Goal: Task Accomplishment & Management: Use online tool/utility

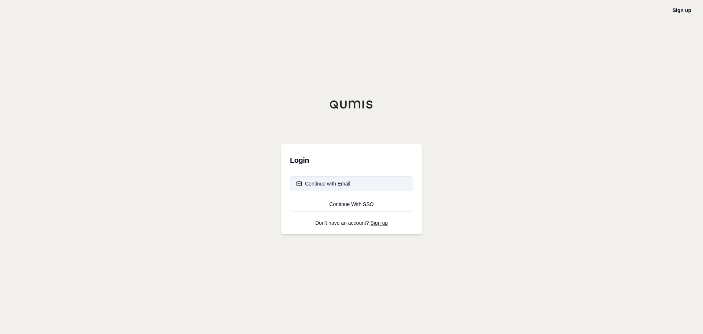
click at [342, 185] on div "Continue with Email" at bounding box center [323, 183] width 54 height 7
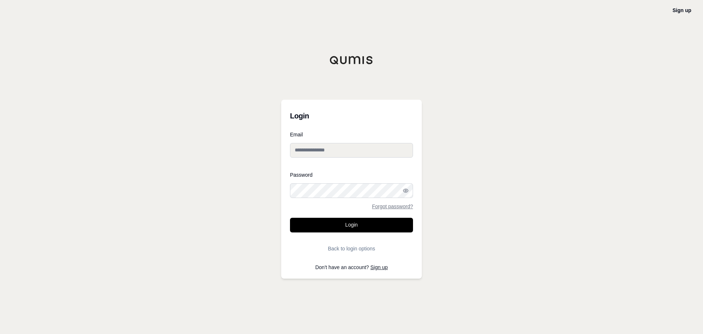
click at [337, 148] on input "Email" at bounding box center [351, 150] width 123 height 15
type input "**********"
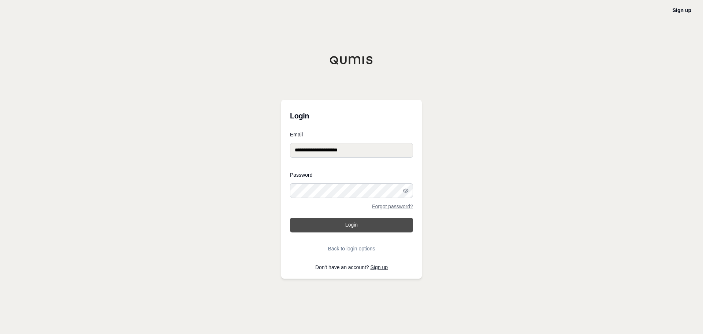
click at [346, 225] on button "Login" at bounding box center [351, 225] width 123 height 15
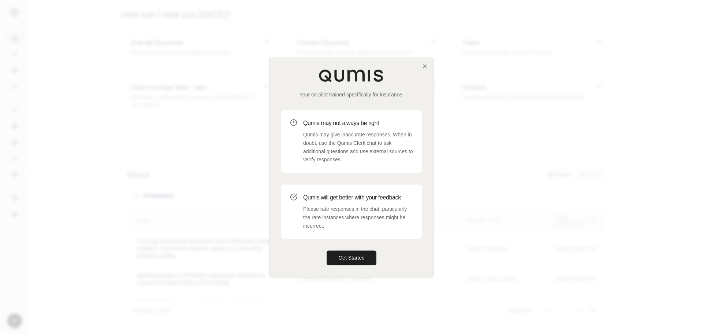
click at [632, 65] on div at bounding box center [351, 167] width 703 height 334
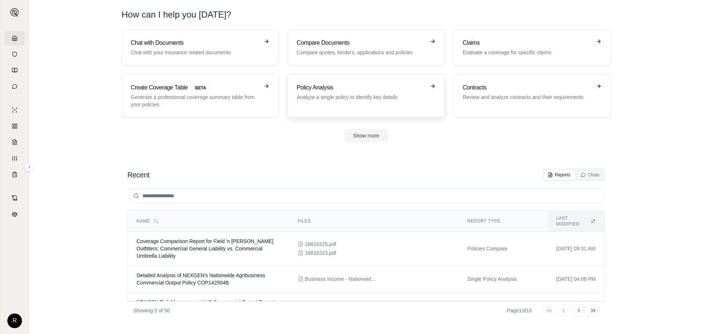
click at [413, 89] on h3 "Policy Analysis" at bounding box center [361, 87] width 129 height 9
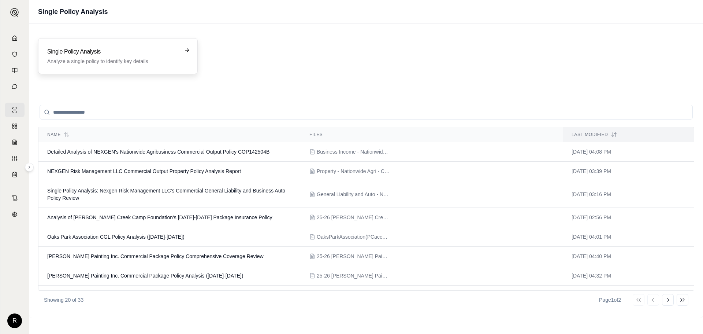
click at [109, 56] on div "Single Policy Analysis Analyze a single policy to identify key details" at bounding box center [112, 56] width 131 height 18
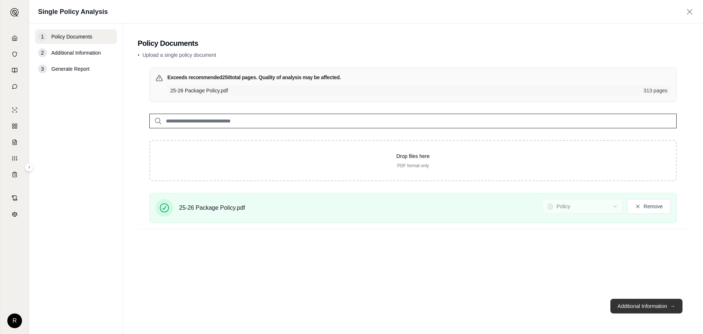
click at [641, 306] on button "Additional Information →" at bounding box center [646, 305] width 72 height 15
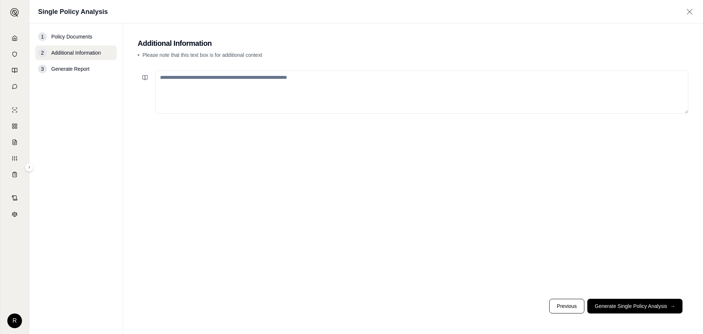
click at [257, 98] on textarea at bounding box center [421, 91] width 533 height 43
click at [242, 102] on textarea at bounding box center [421, 91] width 533 height 43
paste textarea "**********"
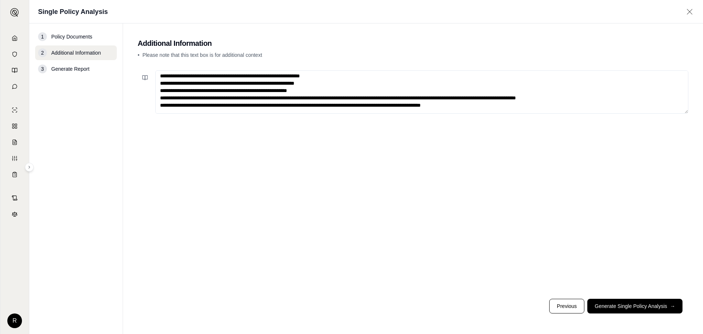
scroll to position [923, 0]
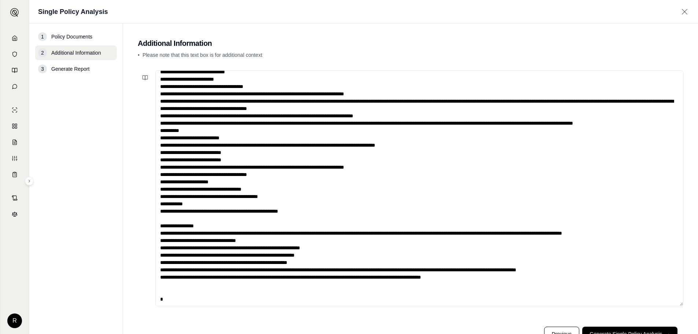
drag, startPoint x: 687, startPoint y: 112, endPoint x: 665, endPoint y: 304, distance: 193.5
click at [665, 304] on textarea at bounding box center [419, 187] width 528 height 235
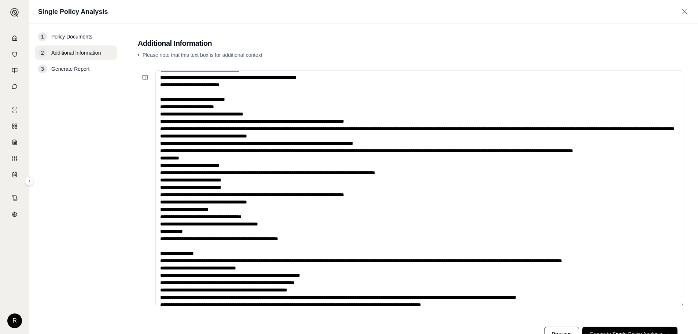
scroll to position [731, 0]
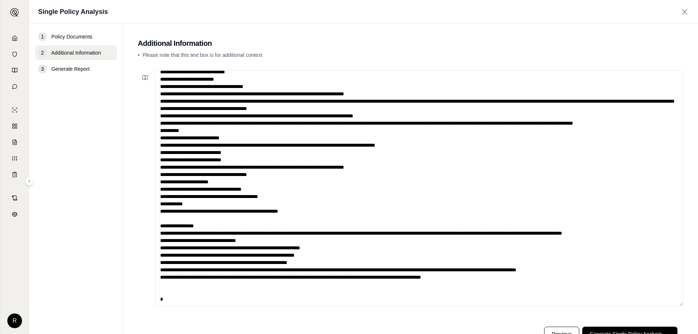
click at [168, 299] on textarea at bounding box center [419, 187] width 528 height 235
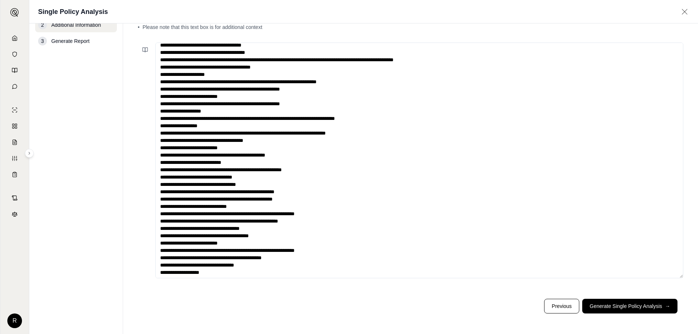
scroll to position [35, 0]
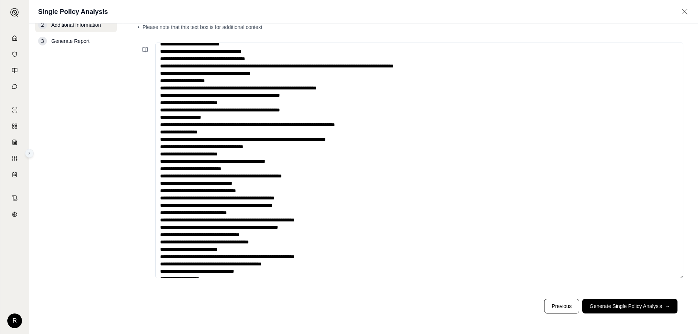
type textarea "**********"
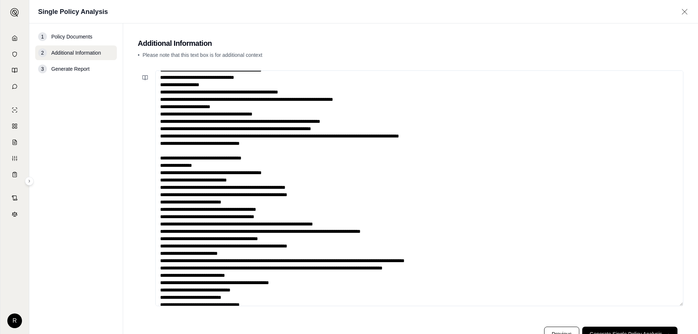
scroll to position [28, 0]
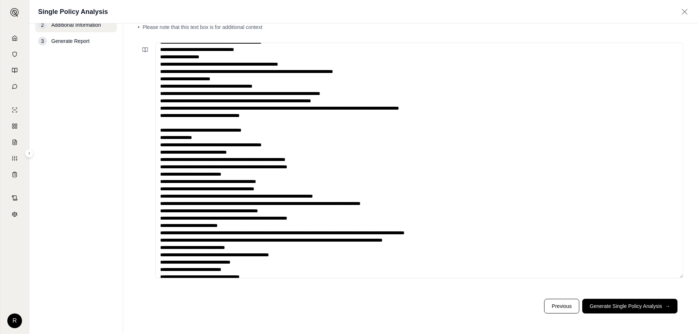
click at [633, 303] on button "Generate Single Policy Analysis →" at bounding box center [629, 305] width 95 height 15
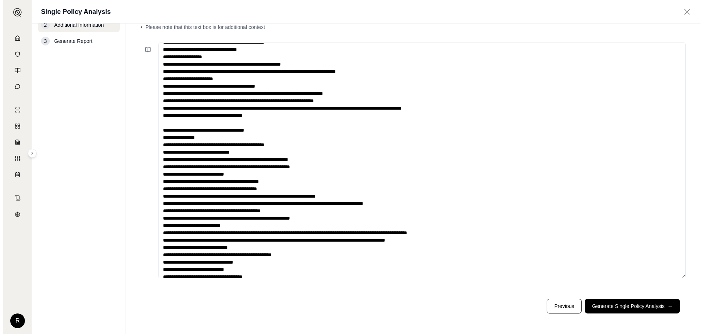
scroll to position [0, 0]
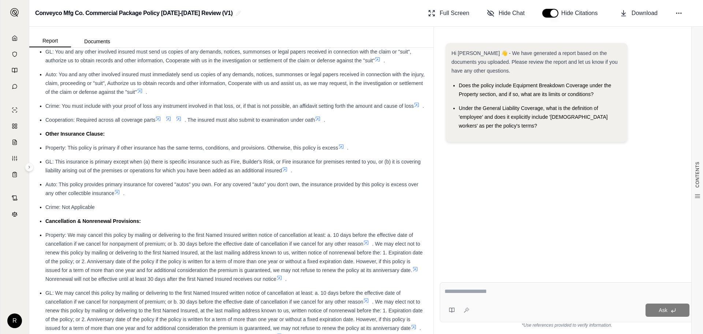
scroll to position [8260, 0]
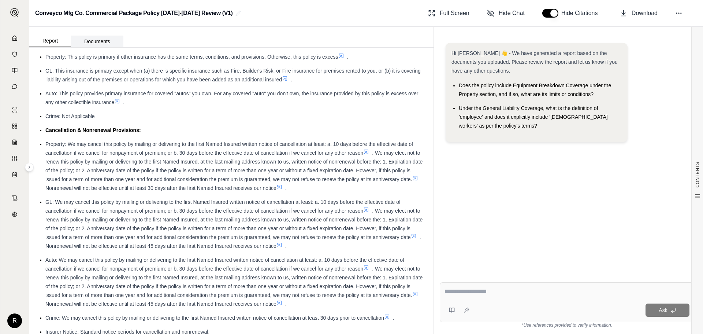
click at [105, 42] on button "Documents" at bounding box center [97, 42] width 52 height 12
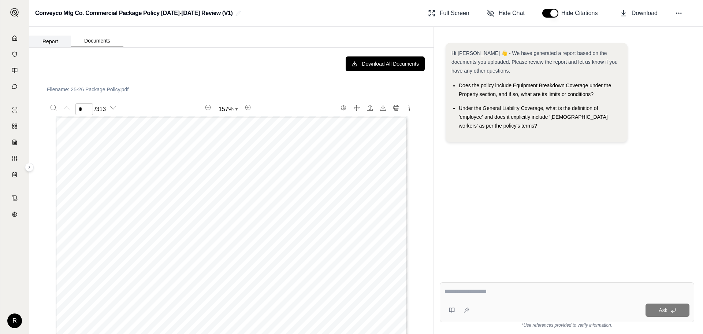
click at [59, 42] on button "Report" at bounding box center [50, 42] width 42 height 12
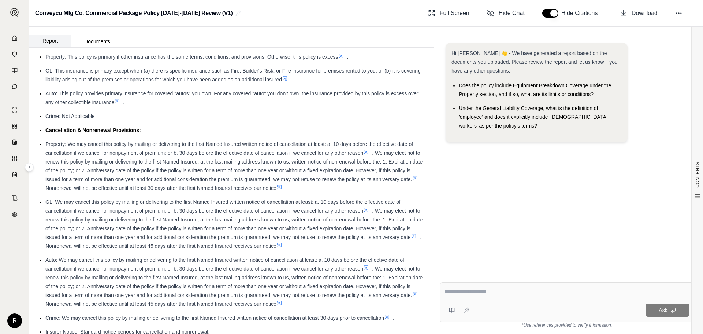
scroll to position [0, 0]
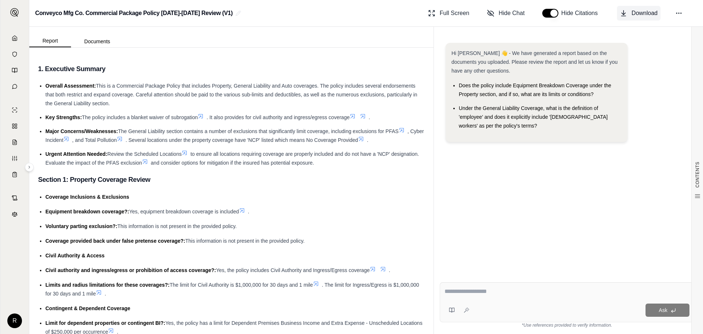
click at [646, 11] on span "Download" at bounding box center [645, 13] width 26 height 9
click at [534, 292] on textarea at bounding box center [567, 291] width 245 height 9
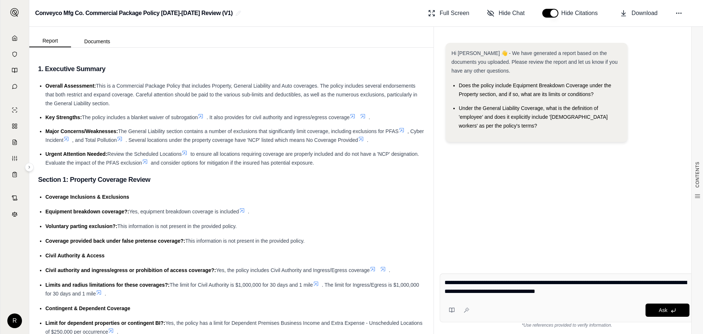
type textarea "**********"
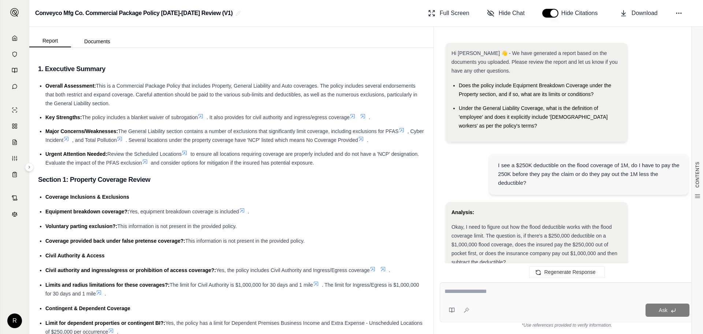
scroll to position [637, 0]
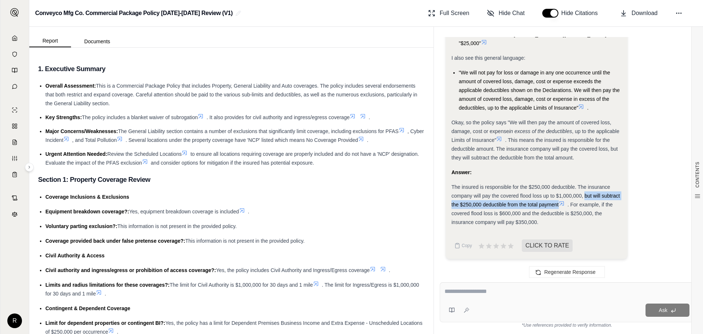
drag, startPoint x: 585, startPoint y: 196, endPoint x: 558, endPoint y: 204, distance: 27.6
click at [558, 204] on span "The insured is responsible for the $250,000 deductible. The insurance company w…" at bounding box center [536, 195] width 168 height 23
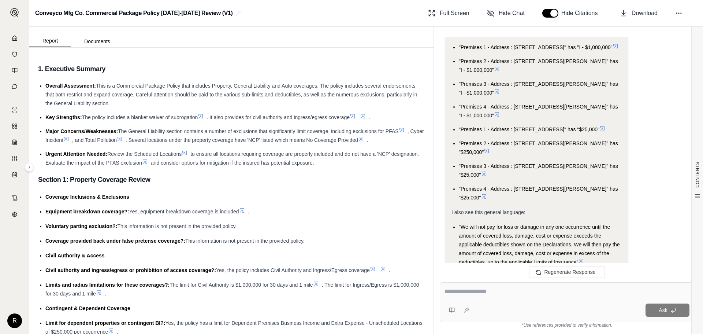
scroll to position [476, 0]
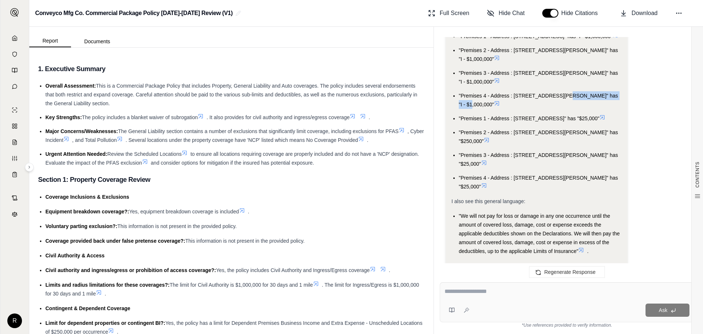
drag, startPoint x: 613, startPoint y: 103, endPoint x: 559, endPoint y: 105, distance: 54.6
click at [559, 105] on span ""Premises 4 - Address : [STREET_ADDRESS][PERSON_NAME]" has "I - $1,000,000"" at bounding box center [538, 100] width 159 height 15
click at [509, 123] on li ""Premises 1 - Address : [STREET_ADDRESS]" has "$25,000"" at bounding box center [540, 118] width 163 height 9
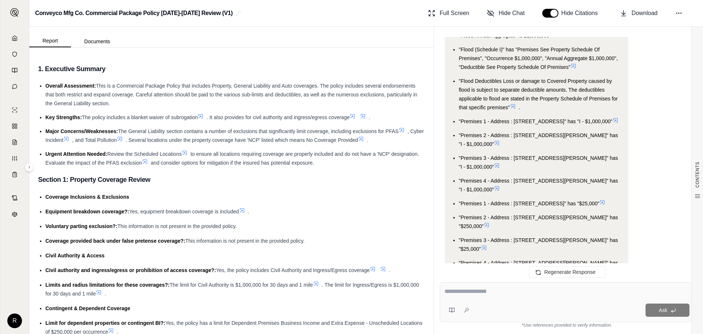
scroll to position [439, 0]
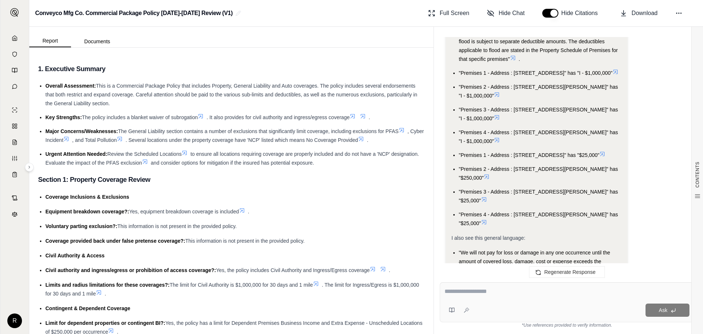
drag, startPoint x: 617, startPoint y: 70, endPoint x: 509, endPoint y: 62, distance: 109.1
click at [509, 62] on ul ""Flood Annual Aggregate" is $1,000,000 "Flood (Schedule I)" has "Premises See P…" at bounding box center [537, 105] width 170 height 245
click at [607, 95] on span ""Premises 2 - Address : [STREET_ADDRESS][PERSON_NAME]" has "I - $1,000,000"" at bounding box center [538, 91] width 159 height 15
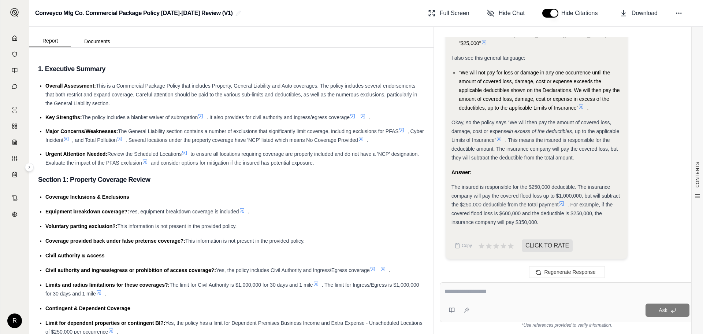
scroll to position [637, 0]
click at [527, 298] on div "Ask" at bounding box center [567, 302] width 255 height 40
type textarea "**********"
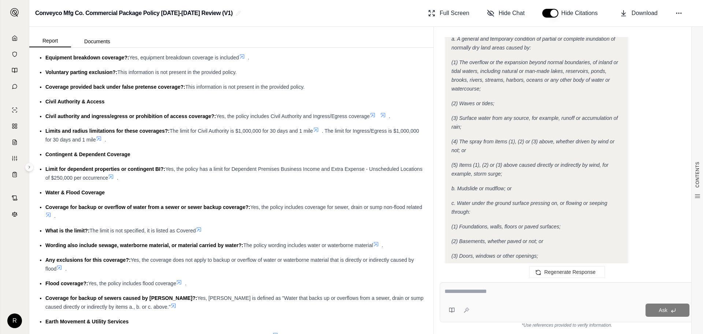
scroll to position [110, 0]
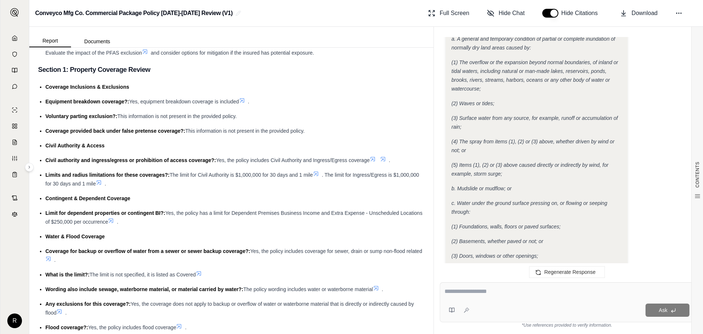
drag, startPoint x: 241, startPoint y: 117, endPoint x: 45, endPoint y: 113, distance: 196.0
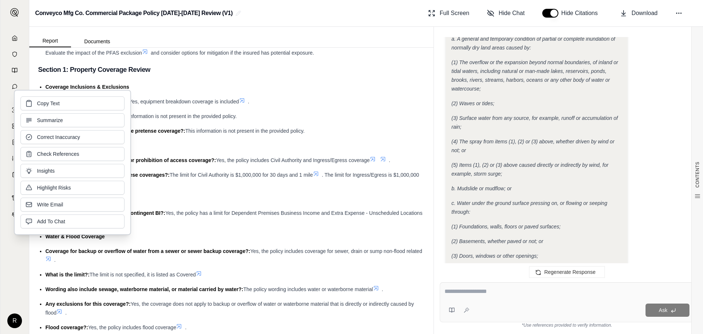
click at [228, 133] on span "This information is not present in the provided policy." at bounding box center [244, 131] width 119 height 6
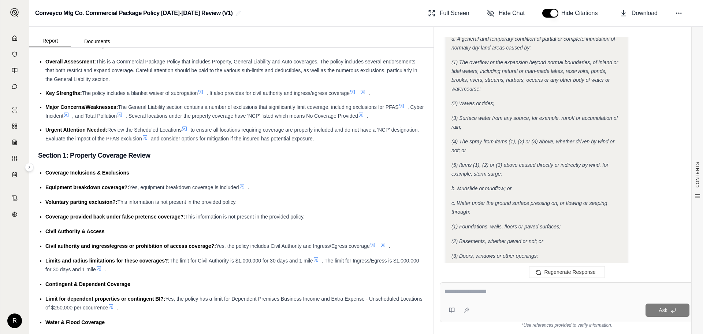
scroll to position [37, 0]
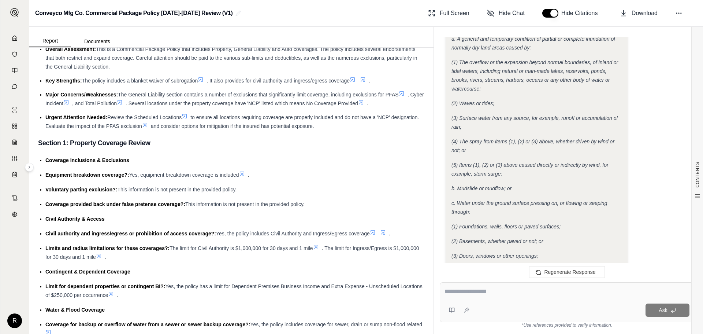
drag, startPoint x: 46, startPoint y: 188, endPoint x: 142, endPoint y: 185, distance: 96.4
click at [142, 185] on div "Voluntary parting exclusion?: This information is not present in the provided p…" at bounding box center [234, 189] width 379 height 9
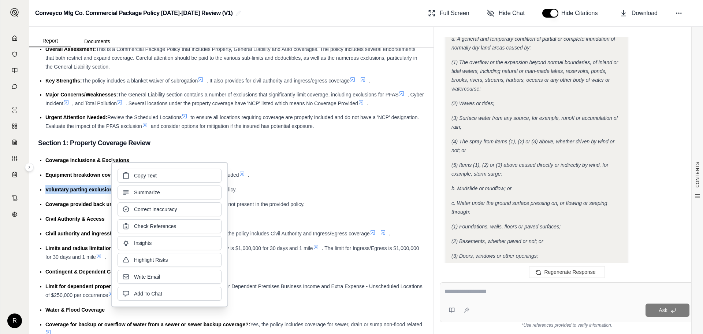
click at [148, 192] on span "Summarize" at bounding box center [147, 192] width 26 height 7
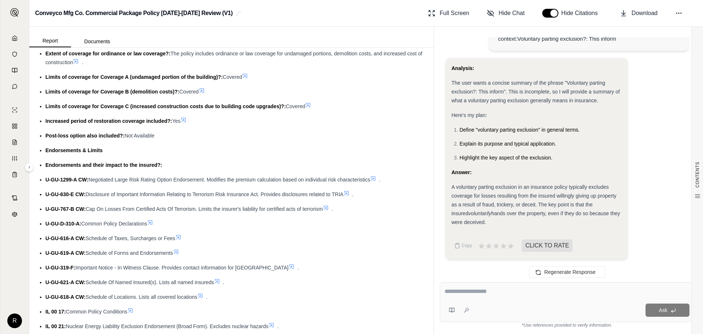
scroll to position [623, 0]
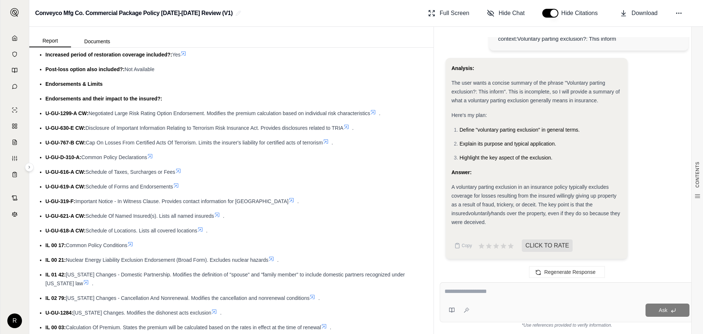
click at [13, 38] on icon at bounding box center [15, 38] width 6 height 6
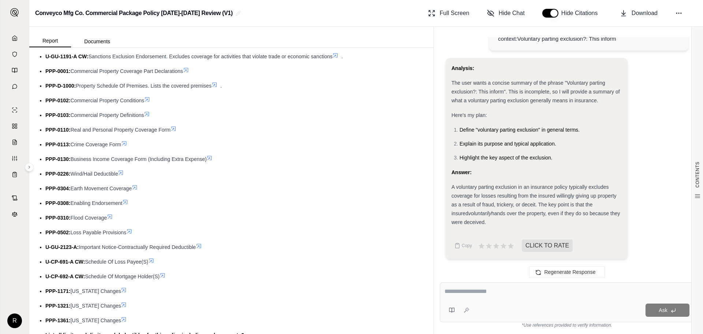
scroll to position [989, 0]
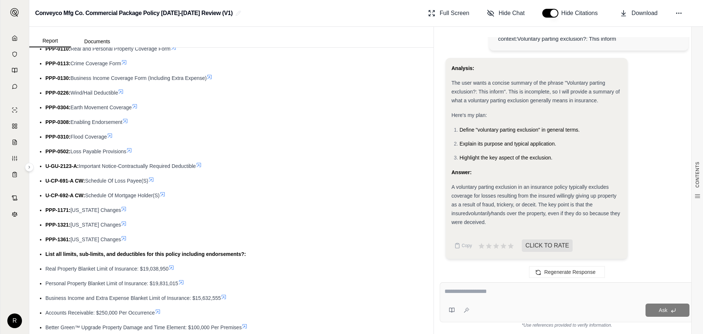
click at [543, 290] on textarea at bounding box center [567, 291] width 245 height 9
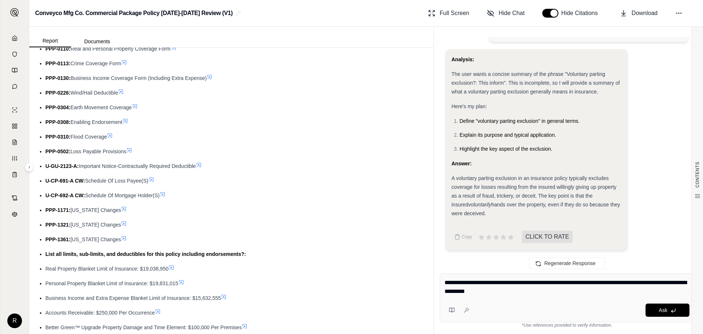
click at [532, 290] on textarea "**********" at bounding box center [567, 287] width 245 height 18
type textarea "**********"
click at [574, 305] on div "Ask" at bounding box center [580, 309] width 217 height 13
click at [658, 313] on button "Ask" at bounding box center [668, 309] width 44 height 13
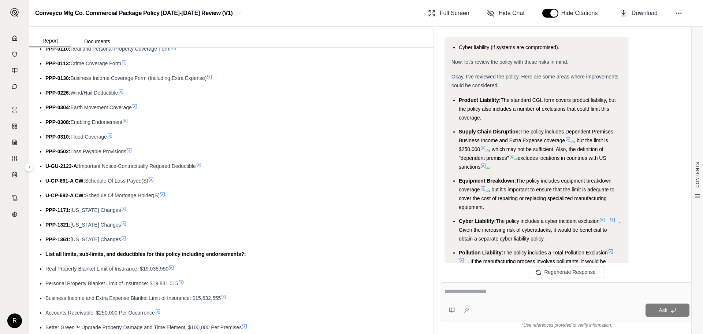
scroll to position [2320, 0]
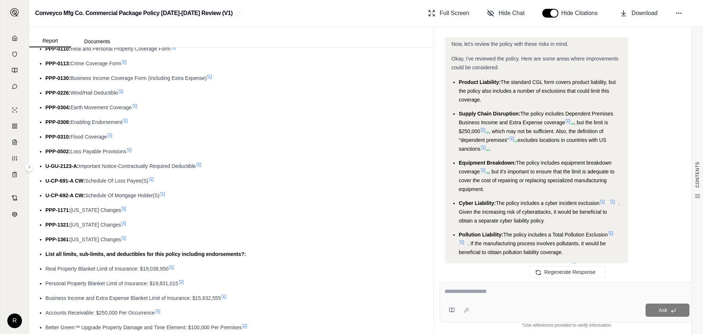
click at [499, 293] on textarea at bounding box center [567, 291] width 245 height 9
type textarea "**********"
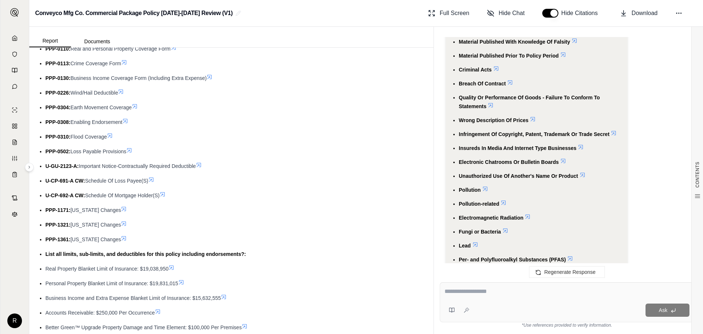
scroll to position [5246, 0]
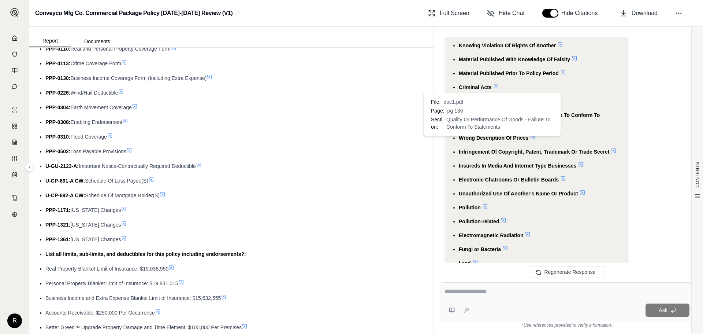
click at [491, 126] on icon at bounding box center [491, 123] width 6 height 6
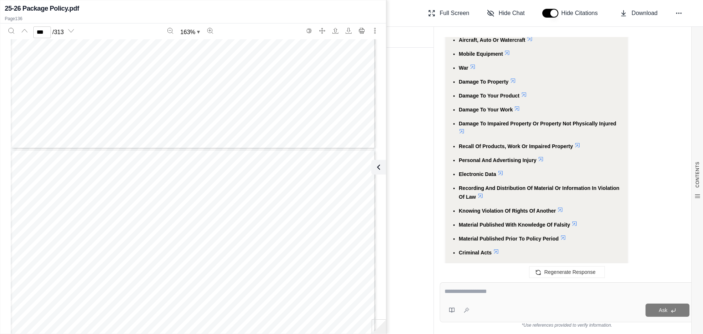
scroll to position [5063, 0]
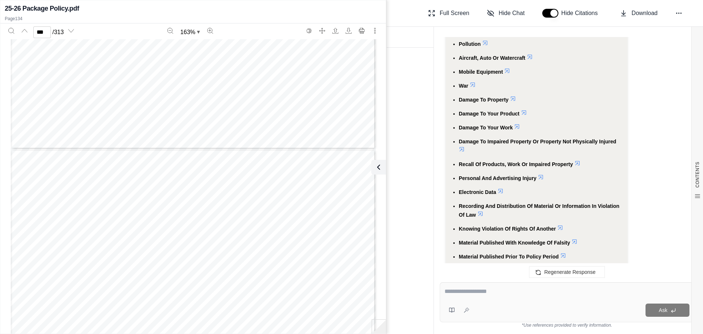
click at [515, 115] on ul "Expected Or Intended Injury Contractual Liability Liquor Liability Workers' Com…" at bounding box center [537, 274] width 170 height 609
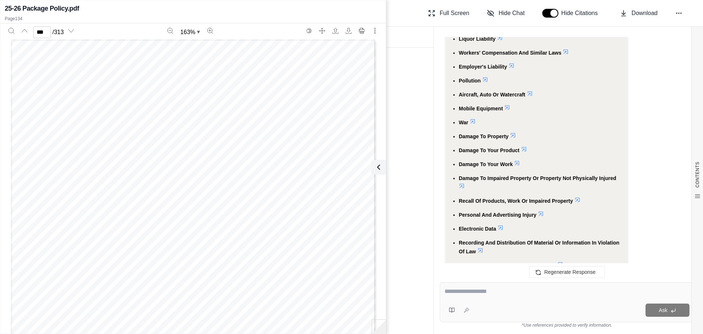
scroll to position [4990, 0]
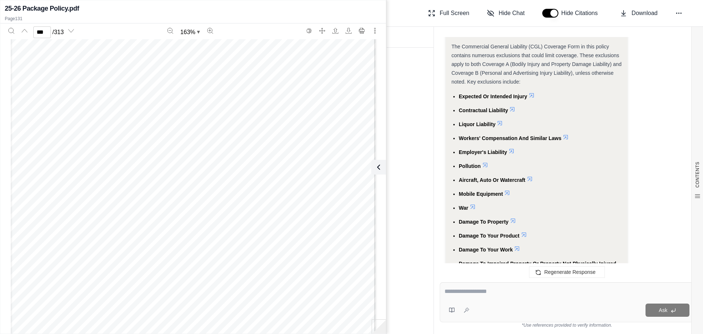
scroll to position [4916, 0]
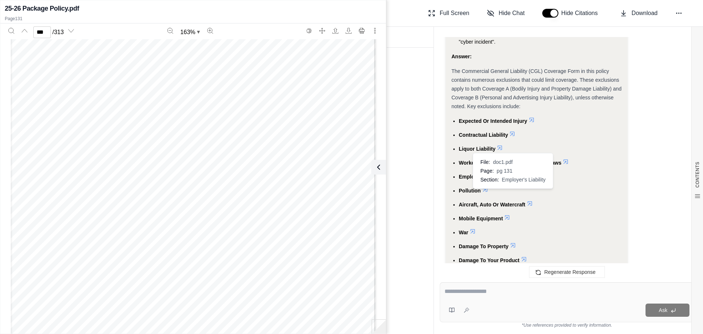
click at [512, 178] on icon at bounding box center [511, 175] width 4 height 4
click at [487, 179] on span "Employer's Liability" at bounding box center [483, 177] width 48 height 6
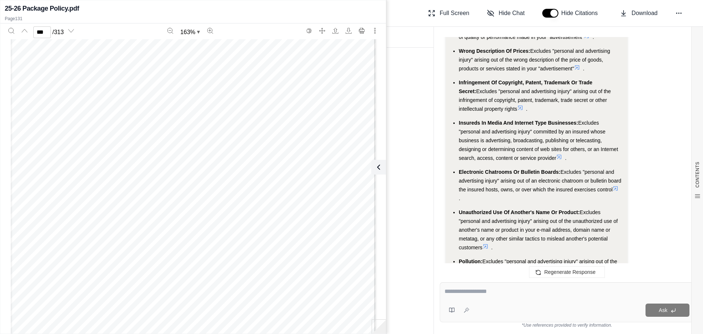
scroll to position [3818, 0]
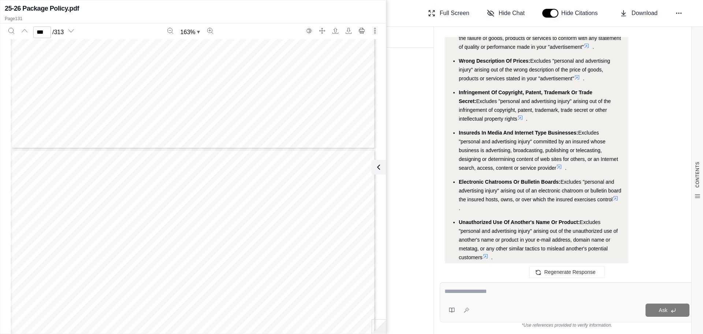
type input "***"
click at [380, 169] on icon at bounding box center [378, 167] width 9 height 9
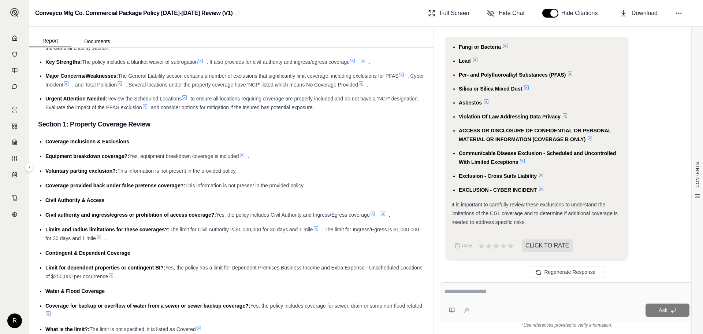
scroll to position [73, 0]
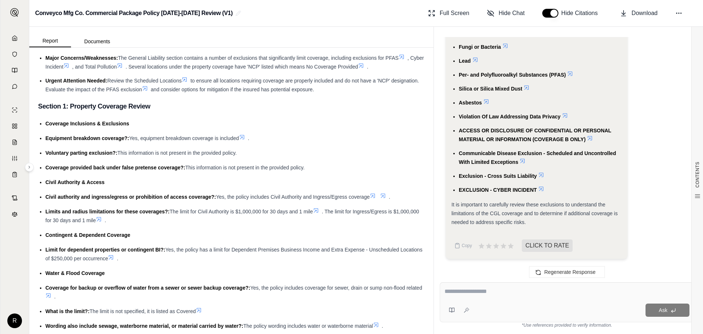
click at [186, 81] on icon at bounding box center [184, 80] width 4 height 4
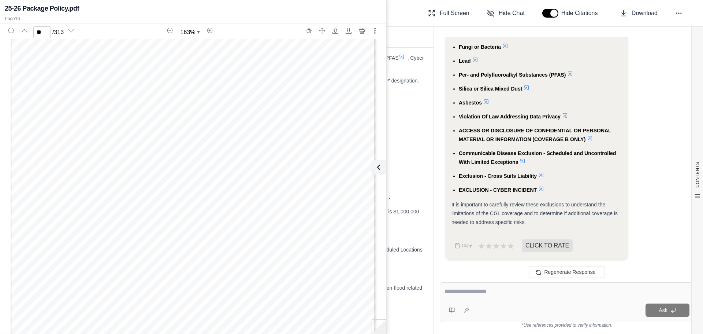
scroll to position [6612, 0]
type input "**"
click at [379, 165] on icon at bounding box center [377, 167] width 9 height 9
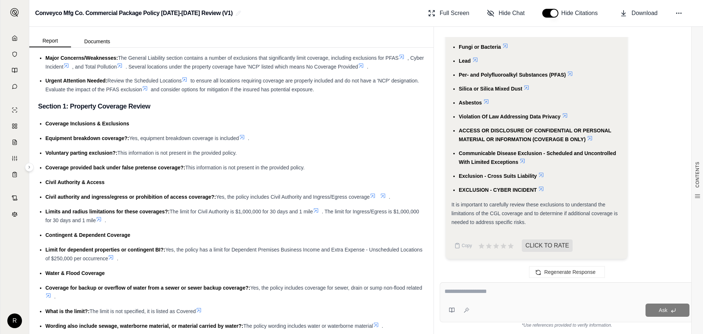
scroll to position [110, 0]
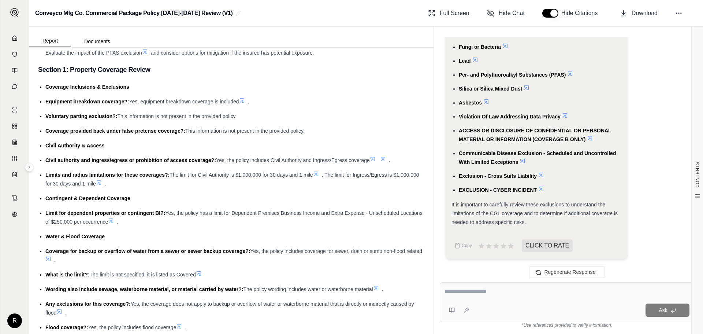
drag, startPoint x: 238, startPoint y: 116, endPoint x: 43, endPoint y: 116, distance: 195.6
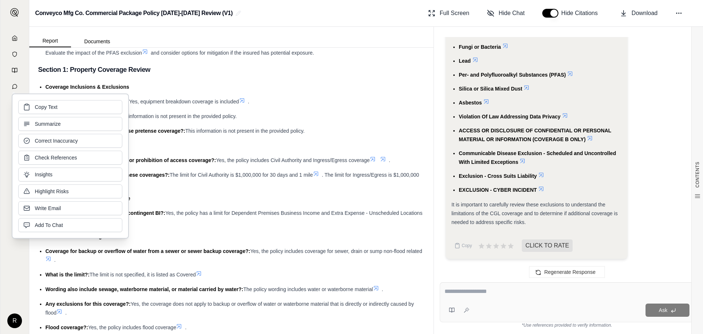
click at [339, 129] on div "Coverage provided back under false pretense coverage?: This information is not …" at bounding box center [234, 130] width 379 height 9
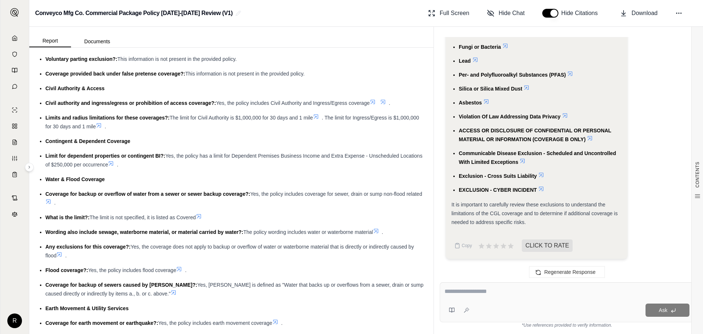
scroll to position [183, 0]
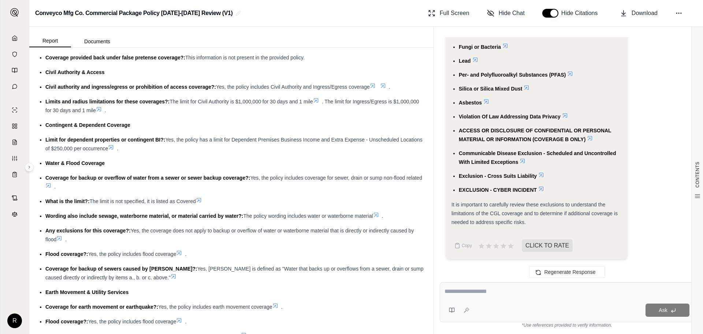
click at [375, 85] on icon at bounding box center [373, 85] width 4 height 4
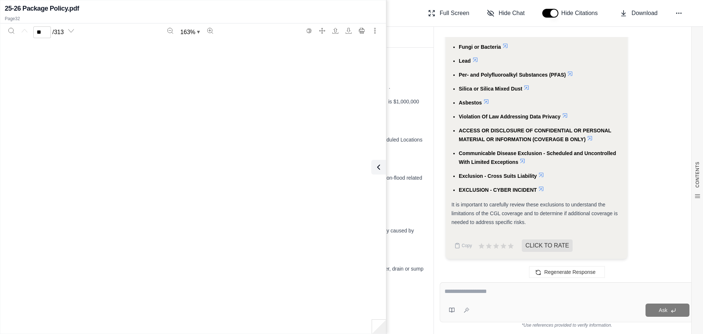
type input "**"
click at [411, 41] on div "Report Documents" at bounding box center [231, 37] width 404 height 21
click at [413, 84] on div "Civil authority and ingress/egress or prohibition of access coverage?: Yes, the…" at bounding box center [234, 86] width 379 height 9
click at [379, 165] on icon at bounding box center [377, 167] width 9 height 9
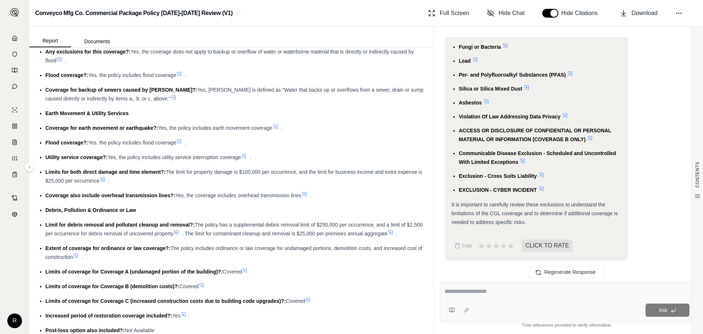
scroll to position [366, 0]
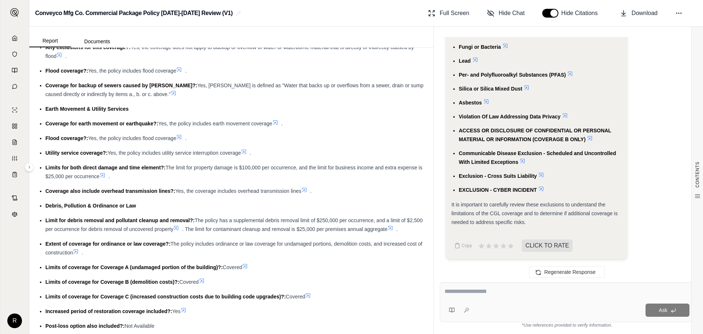
click at [247, 152] on icon at bounding box center [244, 152] width 6 height 6
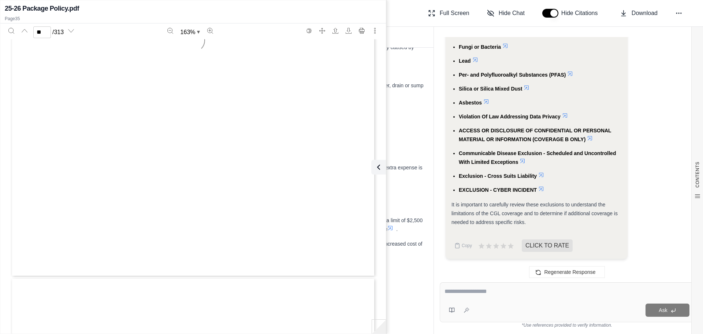
type input "**"
click at [379, 167] on icon at bounding box center [378, 167] width 9 height 9
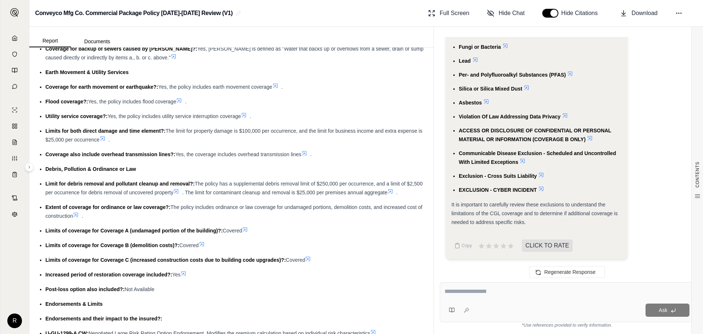
scroll to position [439, 0]
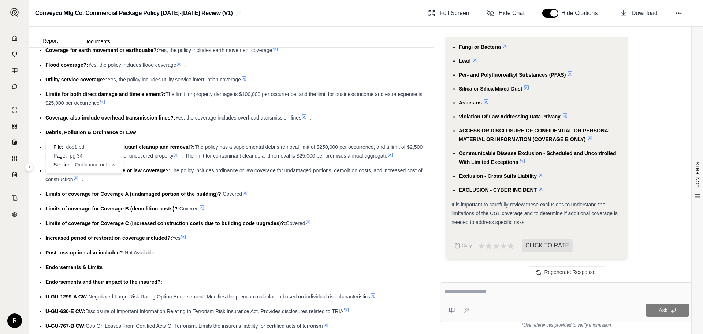
click at [79, 177] on icon at bounding box center [76, 178] width 6 height 6
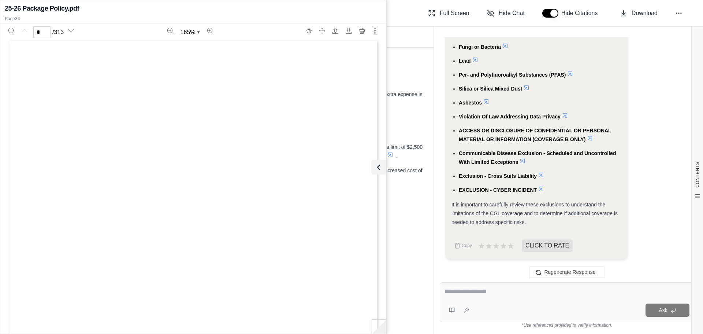
scroll to position [0, 0]
type input "**"
click at [378, 170] on icon at bounding box center [377, 167] width 9 height 9
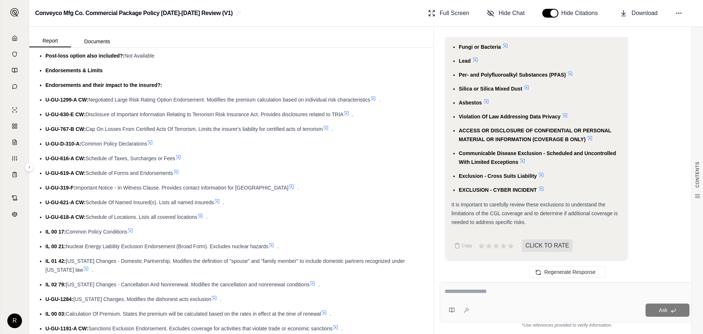
scroll to position [659, 0]
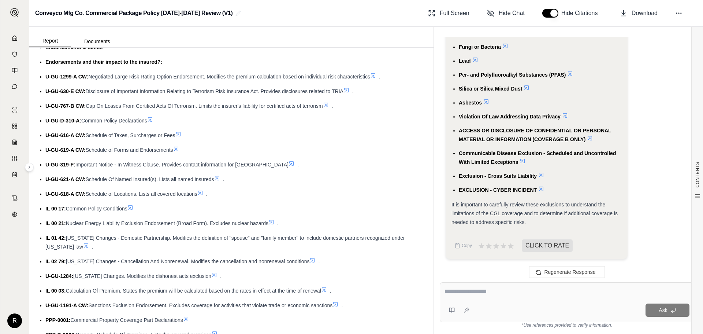
click at [493, 296] on div at bounding box center [567, 292] width 245 height 11
click at [490, 290] on textarea at bounding box center [567, 291] width 245 height 9
type textarea "**********"
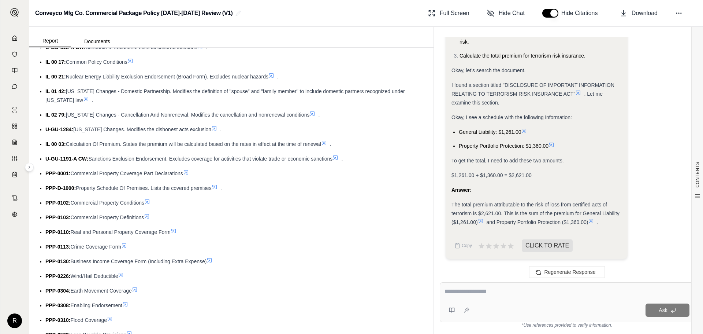
scroll to position [842, 0]
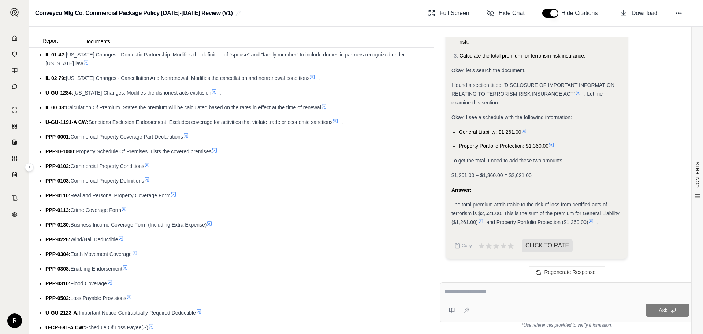
click at [493, 295] on div at bounding box center [567, 292] width 245 height 11
click at [500, 292] on textarea at bounding box center [567, 291] width 245 height 9
type textarea "**********"
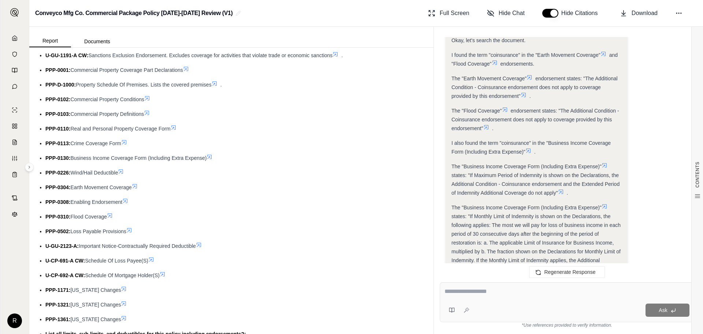
scroll to position [916, 0]
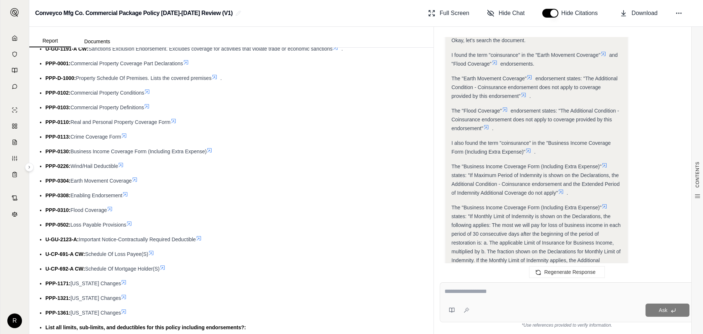
click at [504, 299] on div "Ask" at bounding box center [567, 302] width 255 height 40
type textarea "**********"
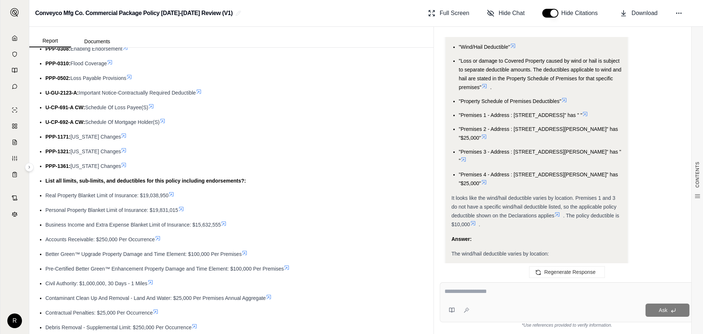
scroll to position [1099, 0]
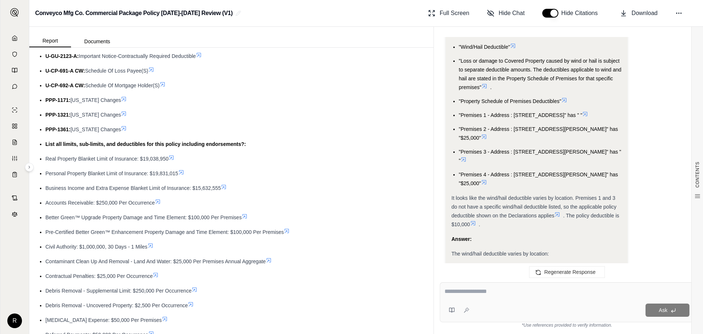
click at [516, 298] on div "Ask" at bounding box center [567, 302] width 255 height 40
type textarea "**********"
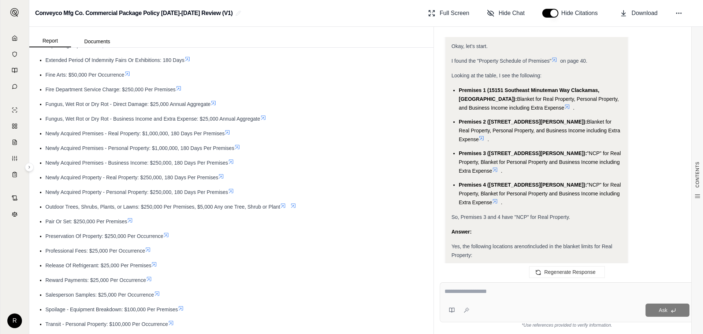
scroll to position [1465, 0]
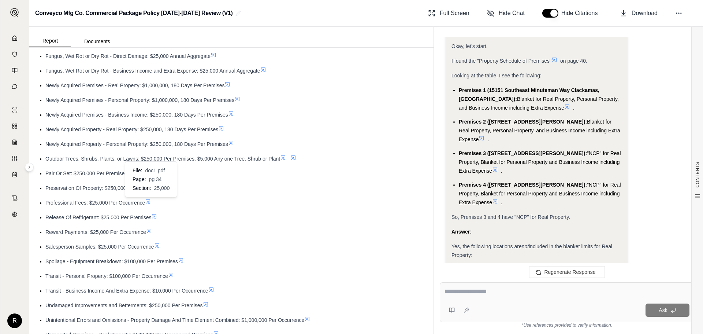
click at [148, 202] on icon at bounding box center [148, 201] width 6 height 6
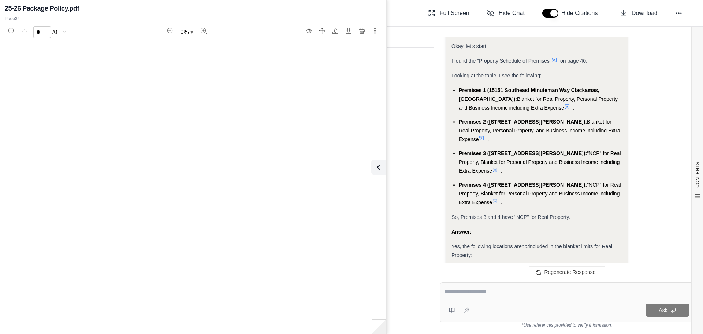
scroll to position [7383, 0]
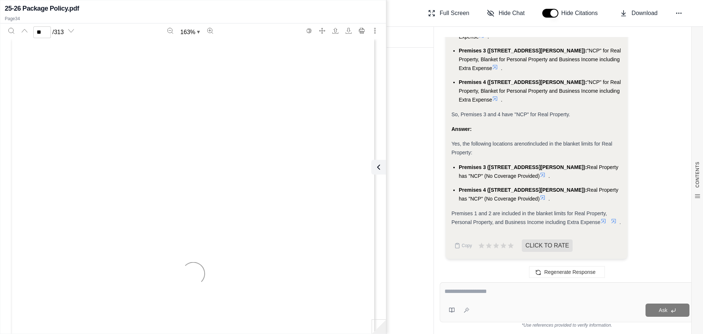
type input "**"
click at [375, 170] on icon at bounding box center [377, 167] width 9 height 9
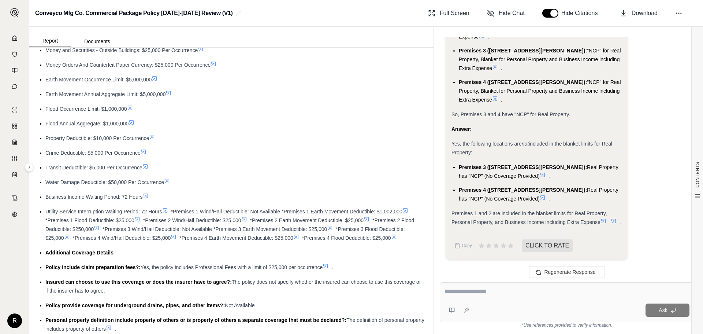
scroll to position [1904, 0]
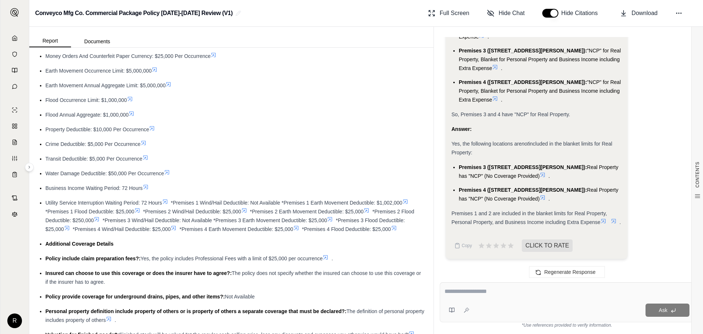
click at [167, 173] on icon at bounding box center [167, 172] width 4 height 4
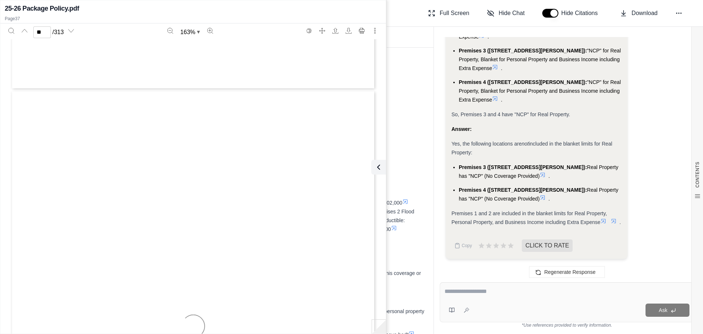
type input "**"
click at [380, 168] on icon at bounding box center [378, 167] width 9 height 9
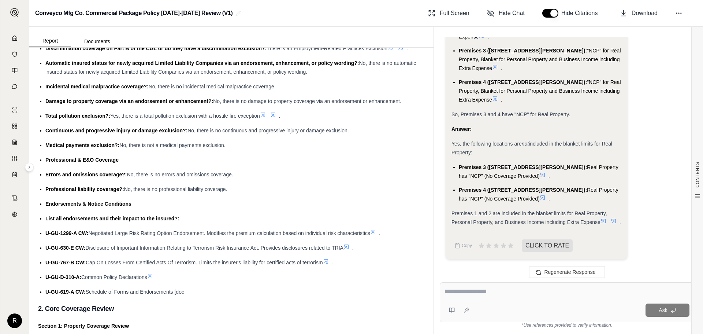
scroll to position [2747, 0]
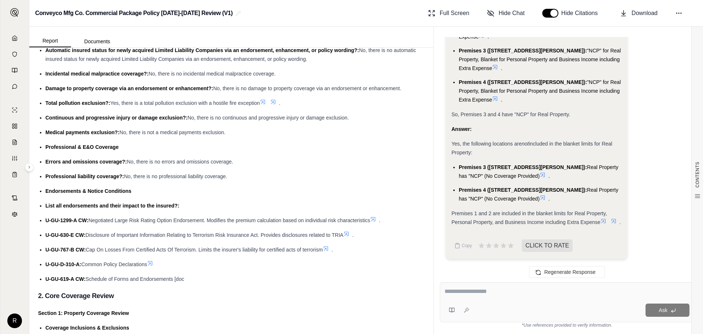
click at [134, 195] on div "Endorsements & Notice Conditions" at bounding box center [234, 190] width 379 height 9
click at [128, 194] on span "Endorsements & Notice Conditions" at bounding box center [88, 191] width 86 height 6
drag, startPoint x: 132, startPoint y: 218, endPoint x: 48, endPoint y: 220, distance: 84.3
click at [48, 195] on div "Endorsements & Notice Conditions" at bounding box center [234, 190] width 379 height 9
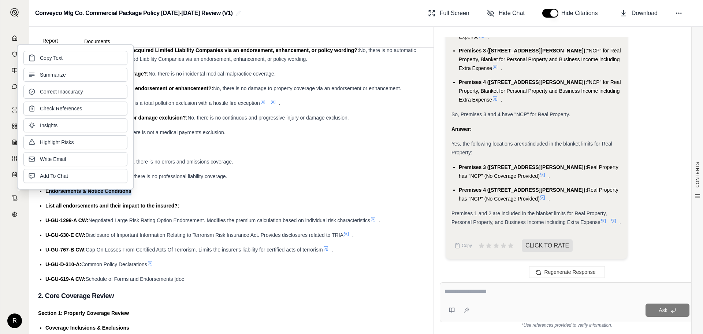
click at [188, 195] on div "Endorsements & Notice Conditions" at bounding box center [234, 190] width 379 height 9
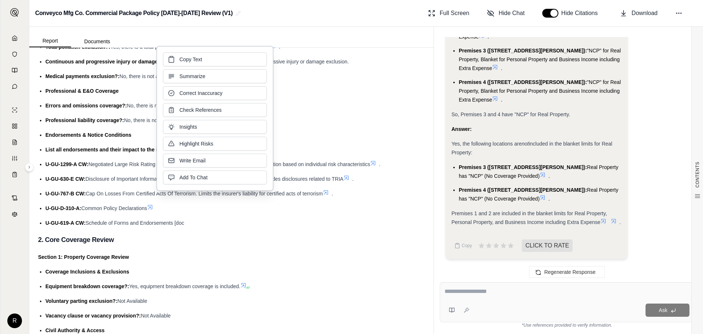
scroll to position [2820, 0]
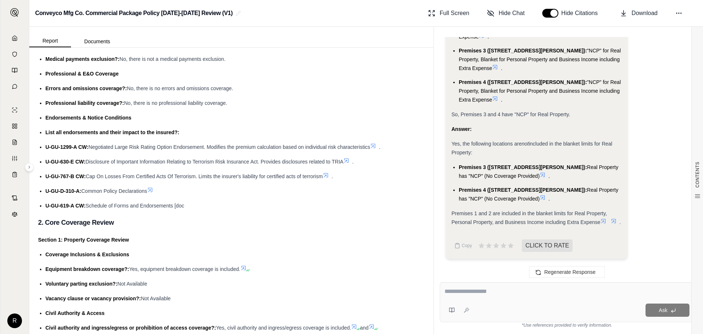
drag, startPoint x: 302, startPoint y: 250, endPoint x: 188, endPoint y: 230, distance: 116.0
click at [302, 229] on h3 "2. Core Coverage Review" at bounding box center [231, 222] width 387 height 13
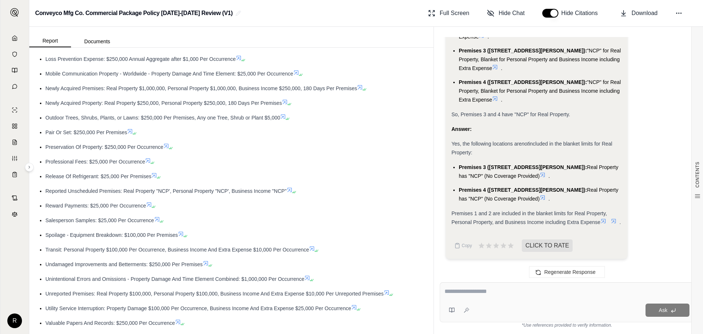
scroll to position [4321, 0]
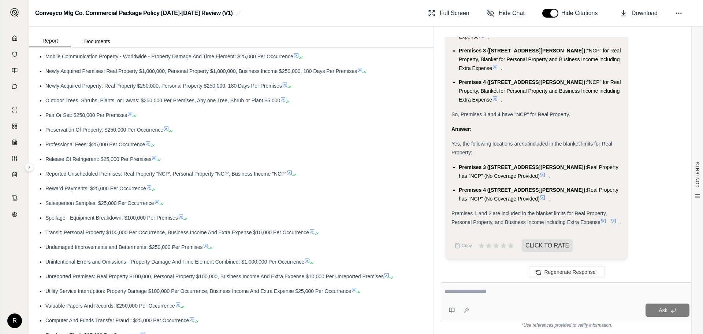
click at [521, 294] on textarea at bounding box center [567, 291] width 245 height 9
type textarea "**********"
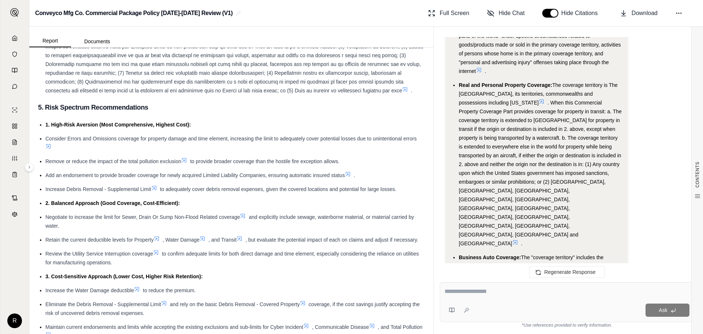
scroll to position [8606, 0]
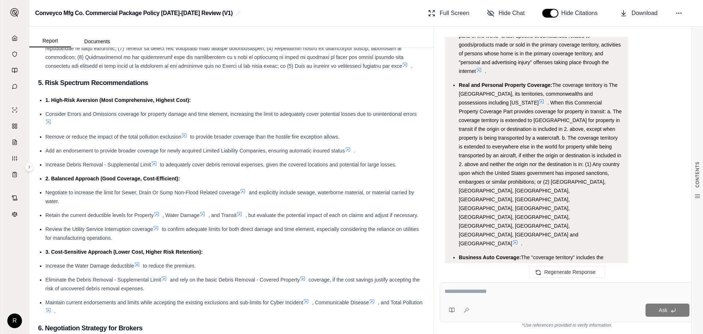
click at [339, 140] on span "to provide broader coverage than the hostile fire exception allows." at bounding box center [264, 137] width 149 height 6
click at [156, 166] on icon at bounding box center [154, 163] width 6 height 6
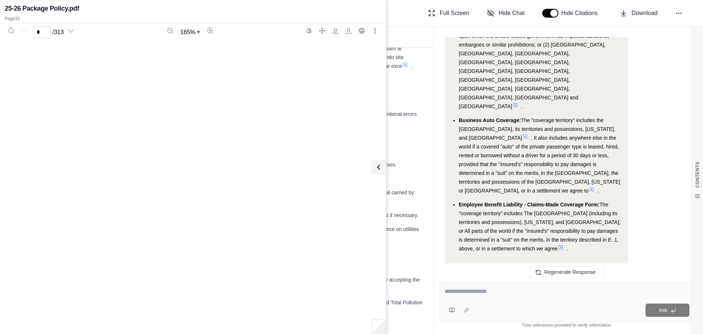
scroll to position [0, 0]
type input "**"
click at [379, 167] on icon at bounding box center [377, 167] width 9 height 9
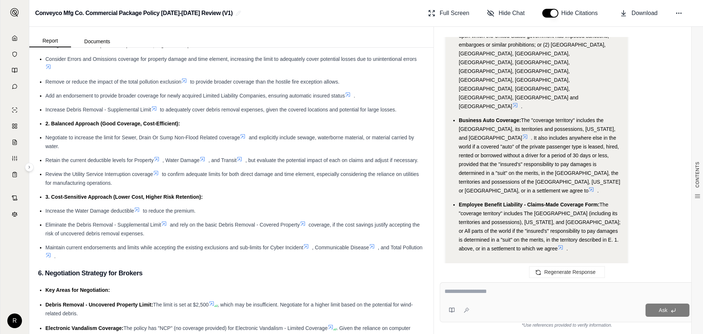
scroll to position [8679, 0]
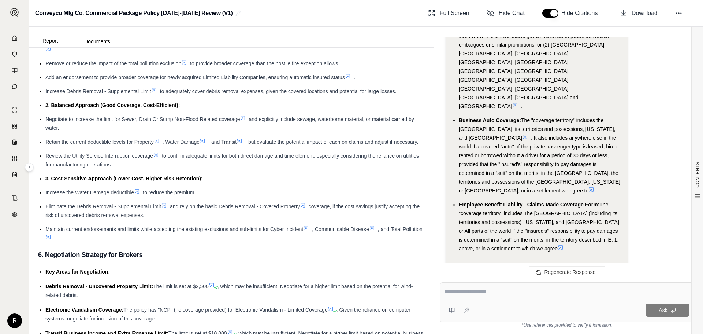
click at [245, 121] on icon at bounding box center [243, 118] width 6 height 6
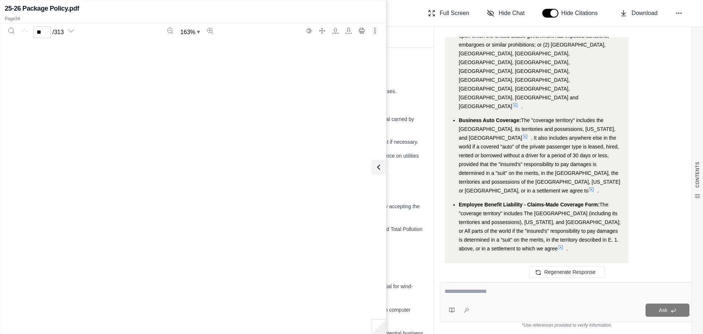
type input "**"
click at [376, 166] on icon at bounding box center [377, 167] width 9 height 9
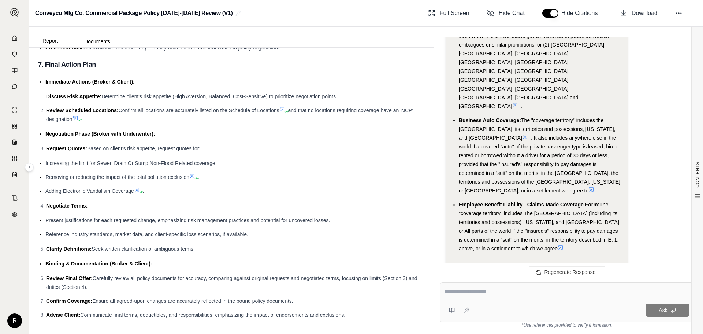
scroll to position [9222, 0]
click at [344, 317] on span "Communicate final terms, deductibles, and responsibilities, emphasizing the imp…" at bounding box center [212, 315] width 265 height 6
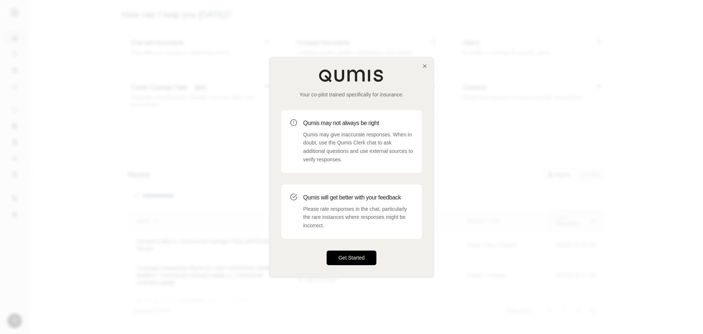
click at [346, 256] on button "Get Started" at bounding box center [352, 257] width 50 height 15
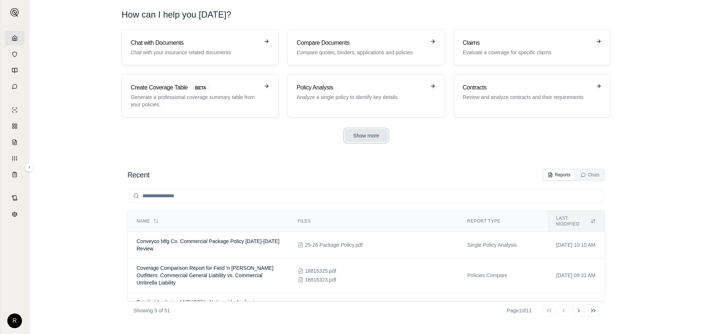
click at [383, 135] on button "Show more" at bounding box center [367, 135] width 44 height 13
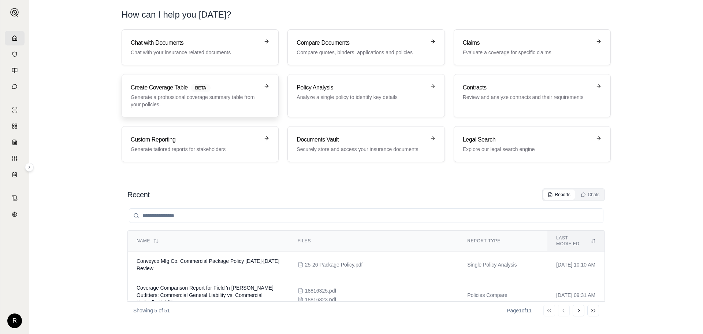
click at [223, 100] on p "Generate a professional coverage summary table from your policies." at bounding box center [195, 100] width 129 height 15
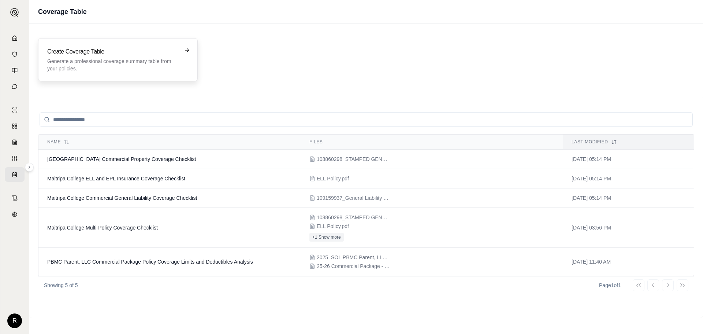
click at [124, 64] on p "Generate a professional coverage summary table from your policies." at bounding box center [112, 64] width 131 height 15
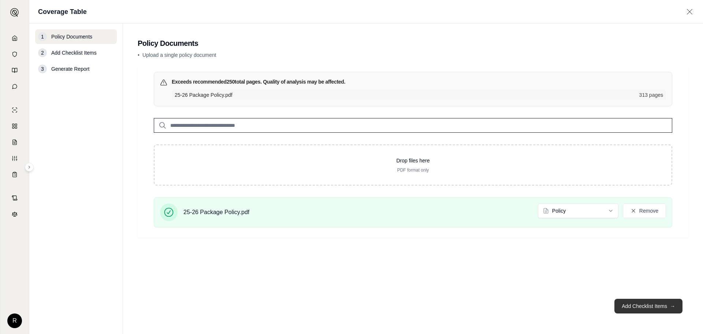
click at [644, 304] on button "Add Checklist Items →" at bounding box center [649, 305] width 68 height 15
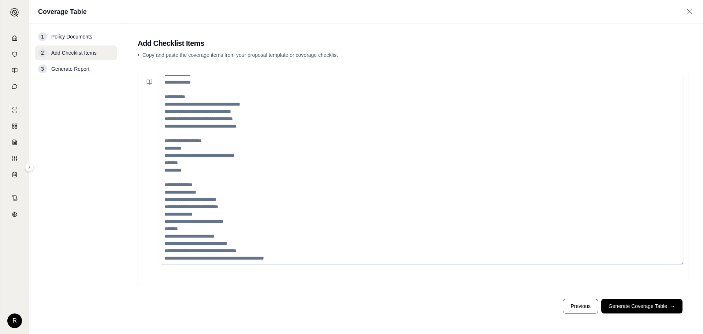
scroll to position [125, 0]
click at [649, 305] on button "Generate Coverage Table →" at bounding box center [641, 305] width 81 height 15
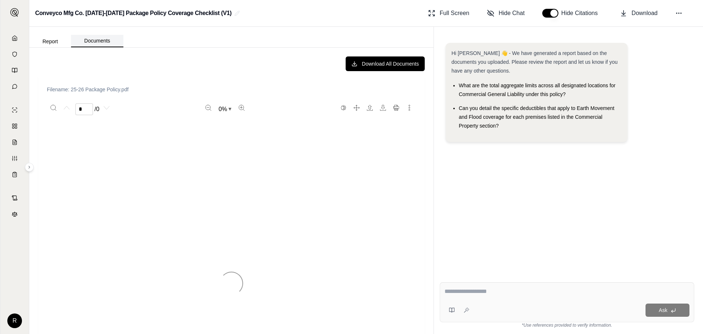
click at [90, 41] on button "Documents" at bounding box center [97, 41] width 52 height 12
click at [59, 40] on button "Report" at bounding box center [50, 42] width 42 height 12
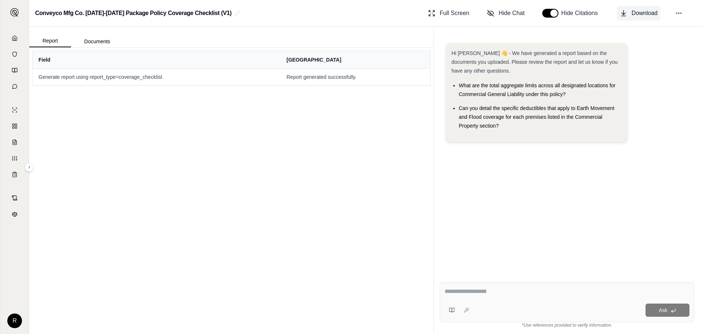
click at [635, 12] on span "Download" at bounding box center [645, 13] width 26 height 9
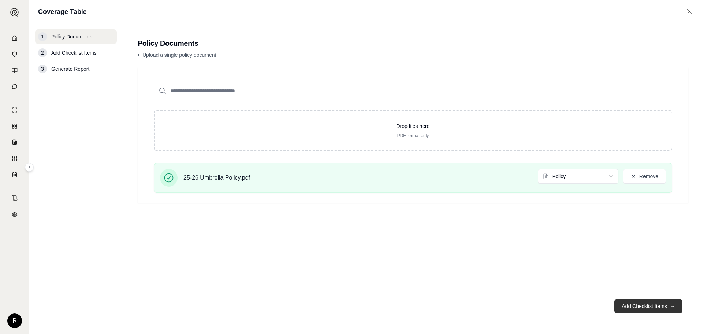
click at [637, 307] on button "Add Checklist Items →" at bounding box center [649, 305] width 68 height 15
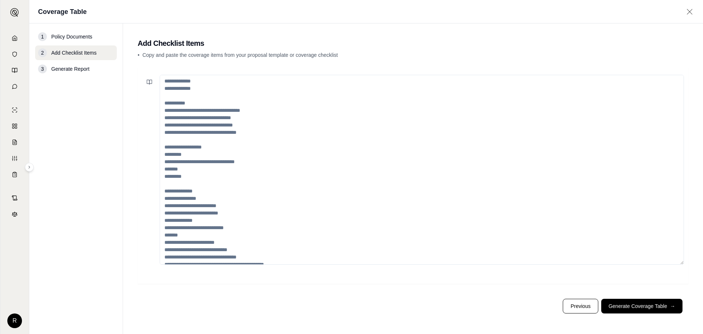
scroll to position [125, 0]
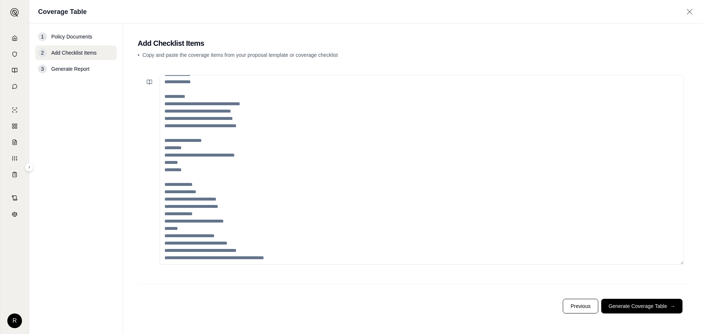
click at [234, 205] on textarea at bounding box center [422, 170] width 524 height 190
drag, startPoint x: 271, startPoint y: 253, endPoint x: 183, endPoint y: 119, distance: 160.3
click at [131, 9] on div "Coverage Table 1 Policy Documents 2 Add Checklist Items 3 Generate Report Add C…" at bounding box center [366, 167] width 674 height 334
click at [227, 177] on textarea at bounding box center [422, 170] width 524 height 190
click at [230, 157] on textarea at bounding box center [422, 170] width 524 height 190
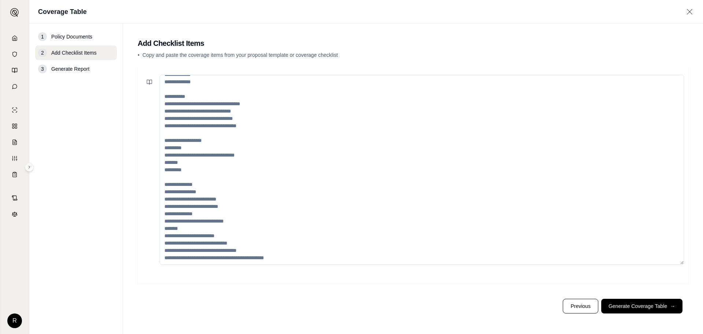
paste textarea "**********"
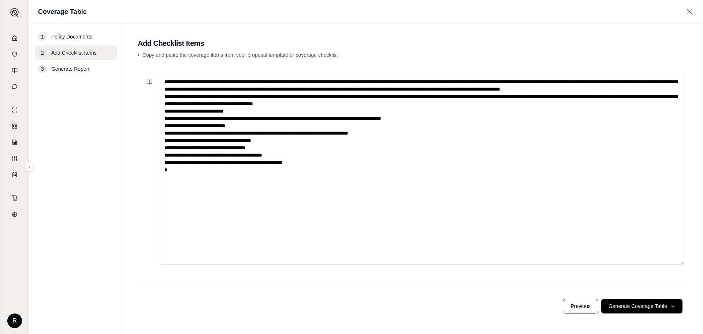
scroll to position [0, 0]
type textarea "**********"
click at [630, 305] on button "Generate Coverage Table →" at bounding box center [641, 305] width 81 height 15
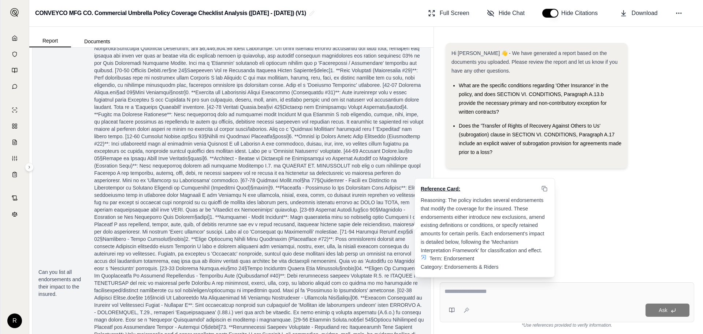
scroll to position [725, 0]
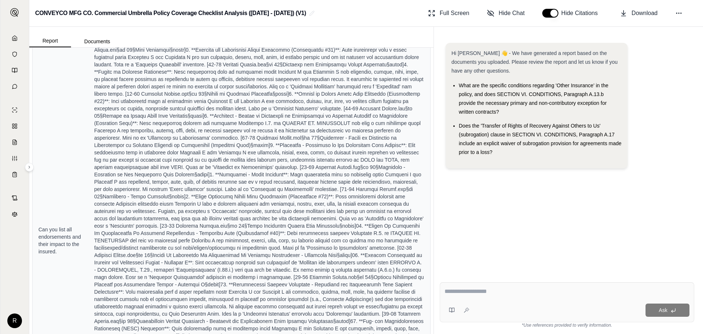
click at [557, 300] on div "Ask" at bounding box center [567, 302] width 255 height 40
type textarea "**********"
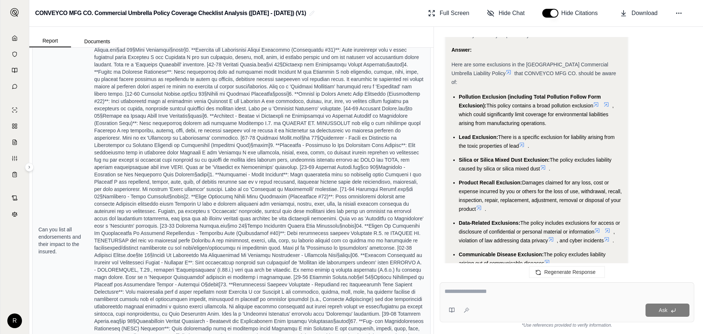
scroll to position [1507, 0]
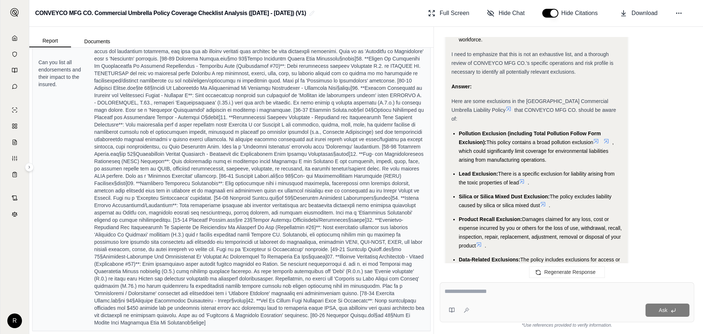
scroll to position [725, 0]
